Goal: Task Accomplishment & Management: Use online tool/utility

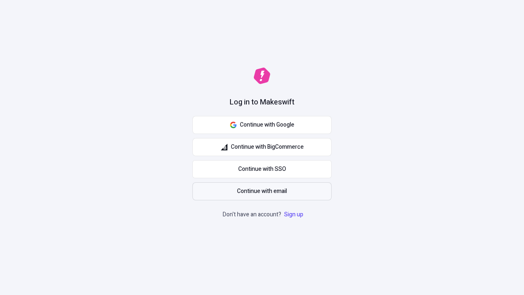
click at [262, 191] on span "Continue with email" at bounding box center [262, 191] width 50 height 9
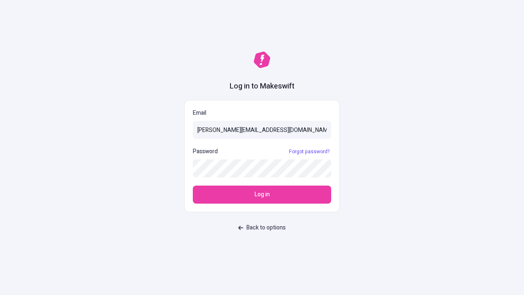
type input "sasha+test-ui@makeswift.com"
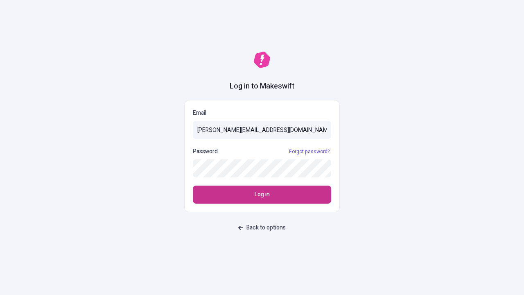
click at [262, 195] on span "Log in" at bounding box center [262, 194] width 15 height 9
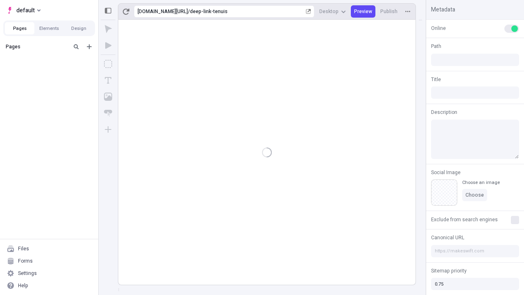
type input "/deep-link-tenuis"
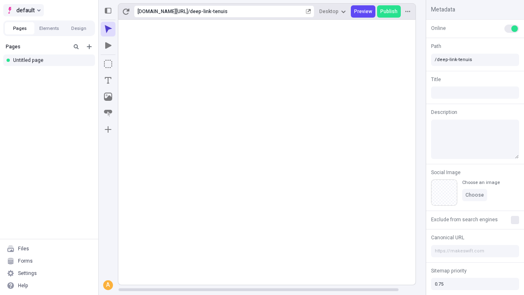
click at [23, 10] on span "default" at bounding box center [25, 10] width 18 height 10
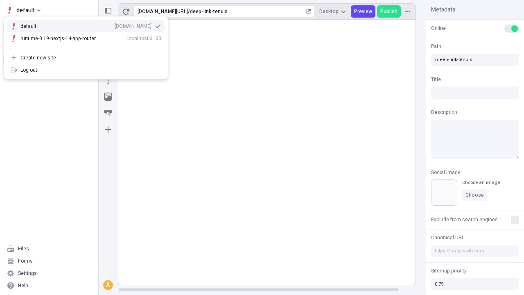
click at [115, 25] on div "qee9k4dy7d.staging.makeswift.site" at bounding box center [133, 26] width 37 height 7
click at [89, 47] on icon "Add new" at bounding box center [89, 46] width 5 height 5
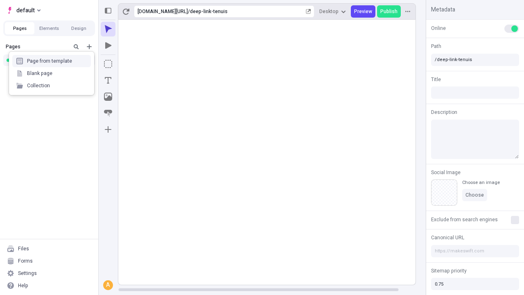
click at [52, 73] on div "Blank page" at bounding box center [51, 73] width 79 height 12
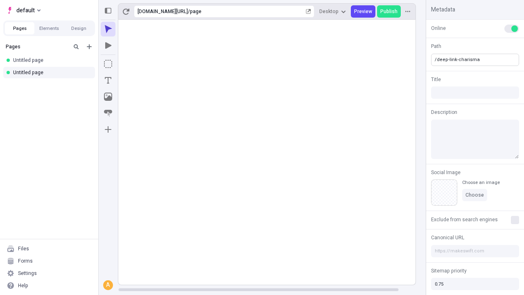
type input "/deep-link-charisma"
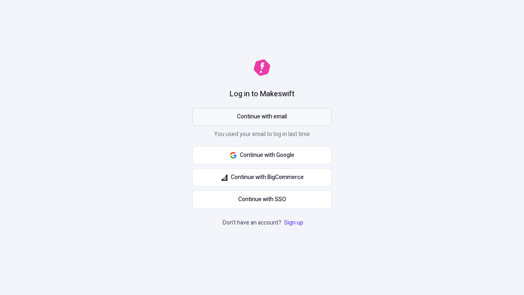
click at [262, 117] on span "Continue with email" at bounding box center [262, 116] width 50 height 9
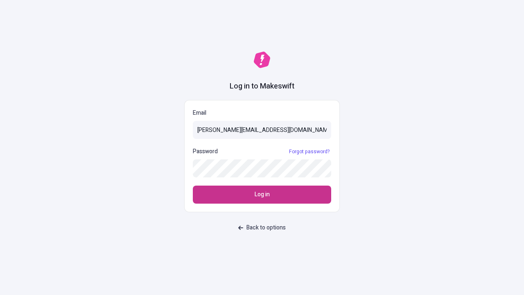
click at [262, 195] on span "Log in" at bounding box center [262, 194] width 15 height 9
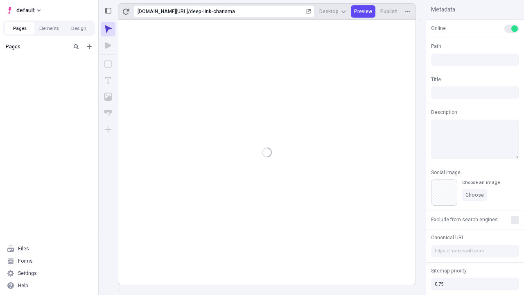
type input "/deep-link-charisma"
